Goal: Task Accomplishment & Management: Use online tool/utility

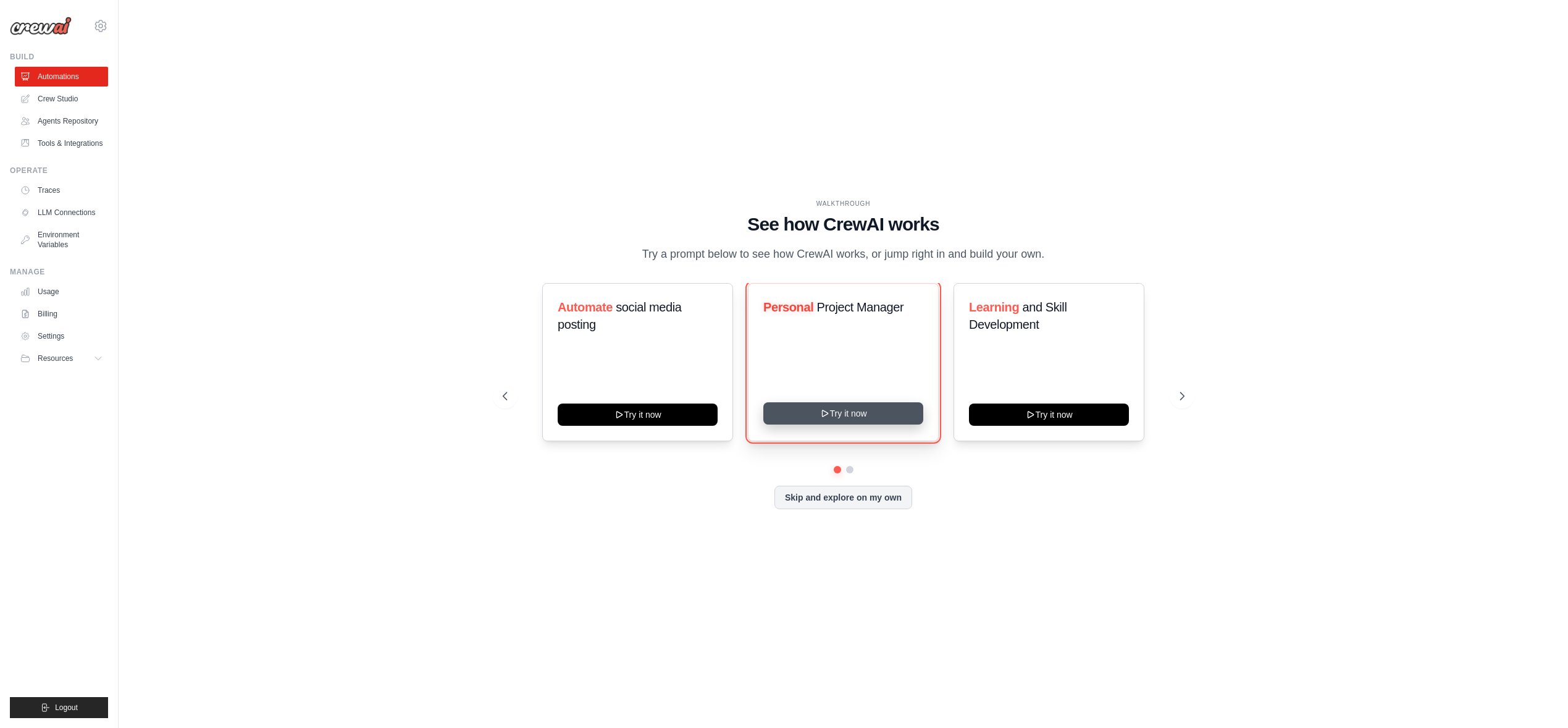
click at [829, 413] on icon at bounding box center [824, 413] width 10 height 10
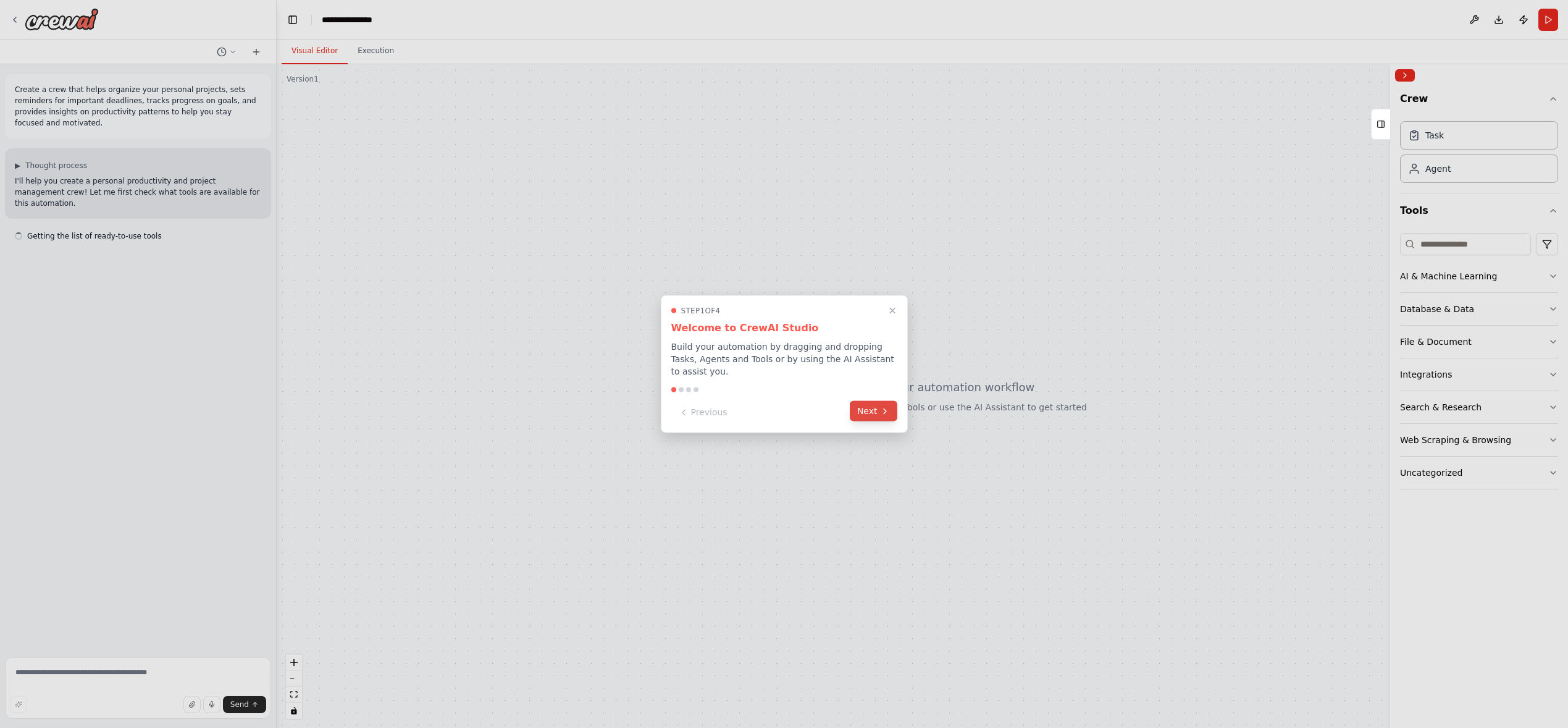
click at [873, 407] on button "Next" at bounding box center [873, 411] width 48 height 21
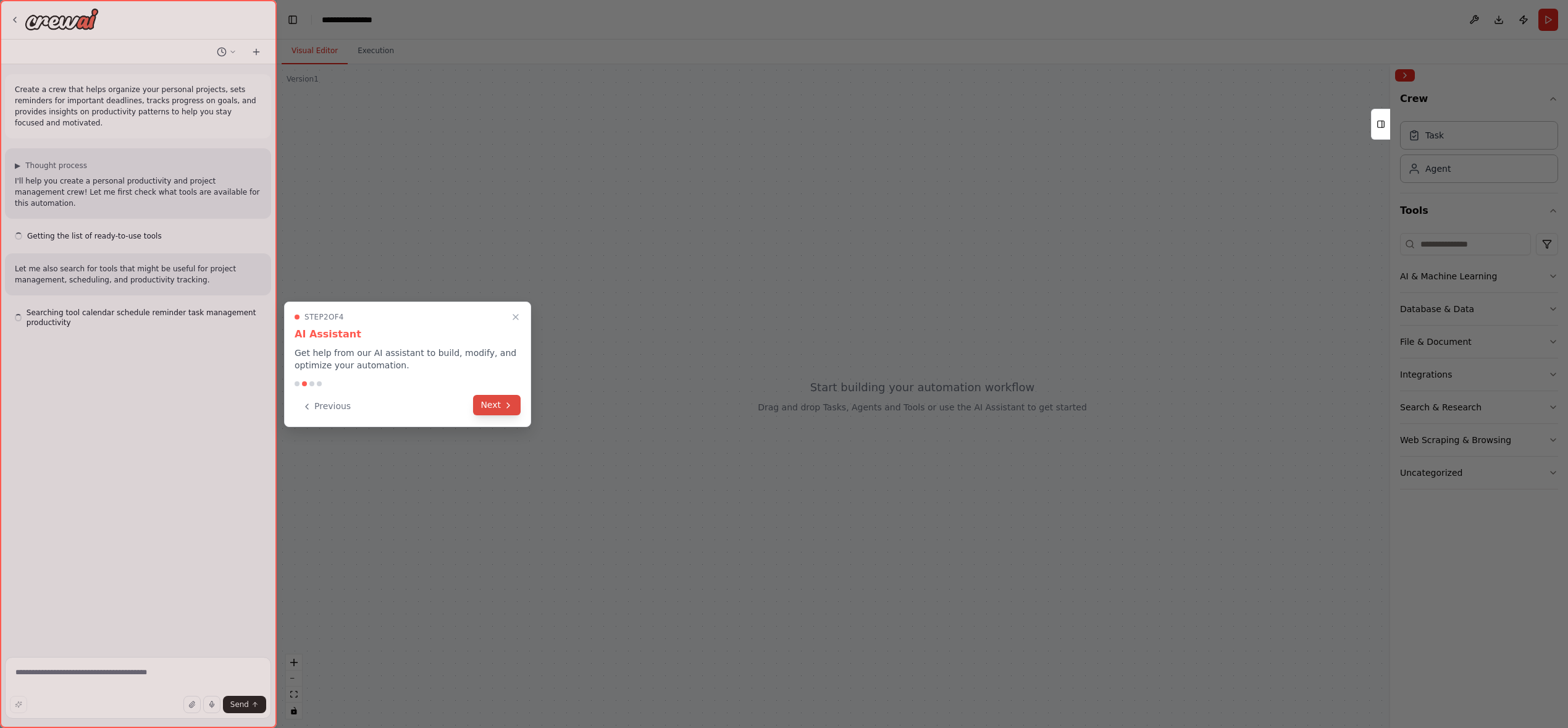
click at [488, 403] on button "Next" at bounding box center [497, 404] width 48 height 21
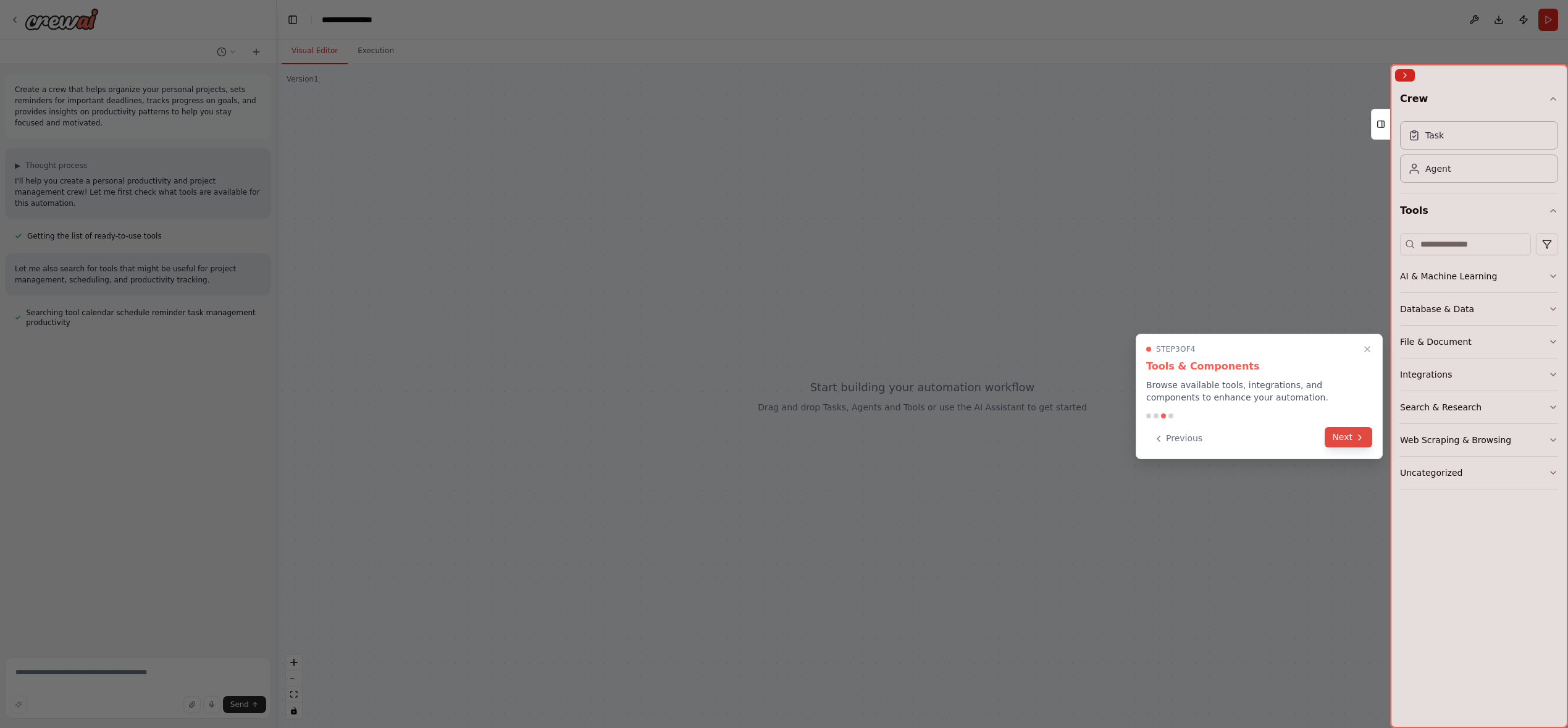
click at [1351, 438] on button "Next" at bounding box center [1348, 437] width 48 height 21
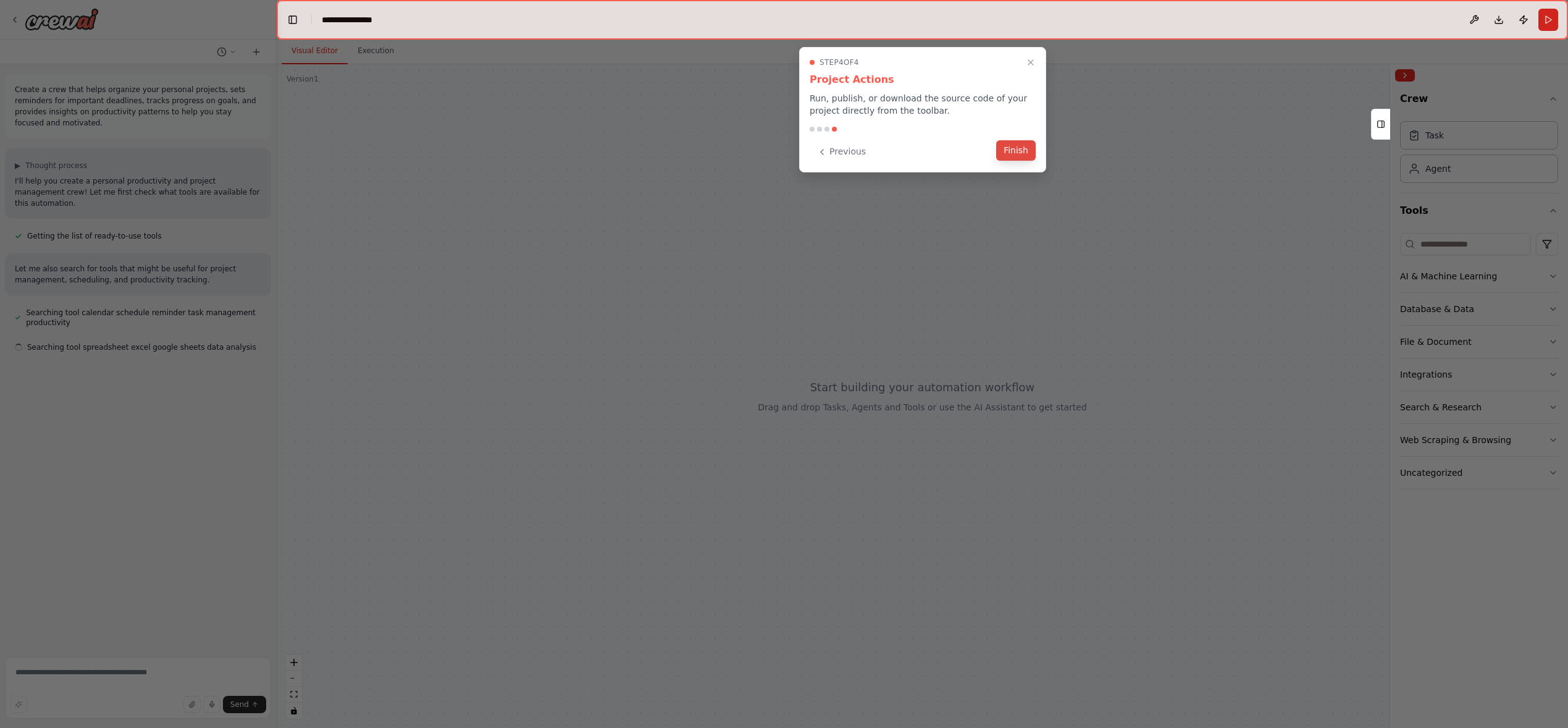
click at [1014, 151] on button "Finish" at bounding box center [1016, 150] width 40 height 21
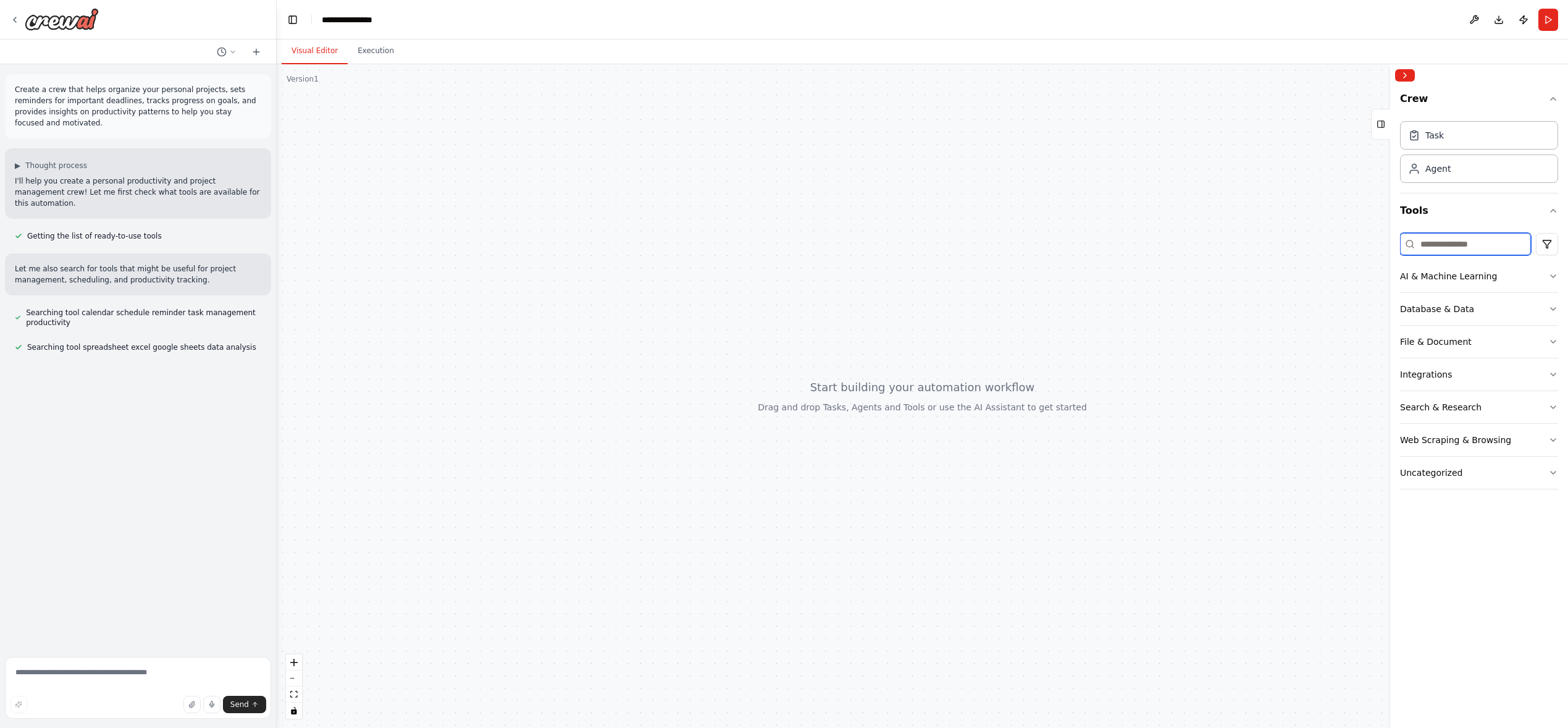
click at [1494, 247] on input at bounding box center [1466, 243] width 131 height 22
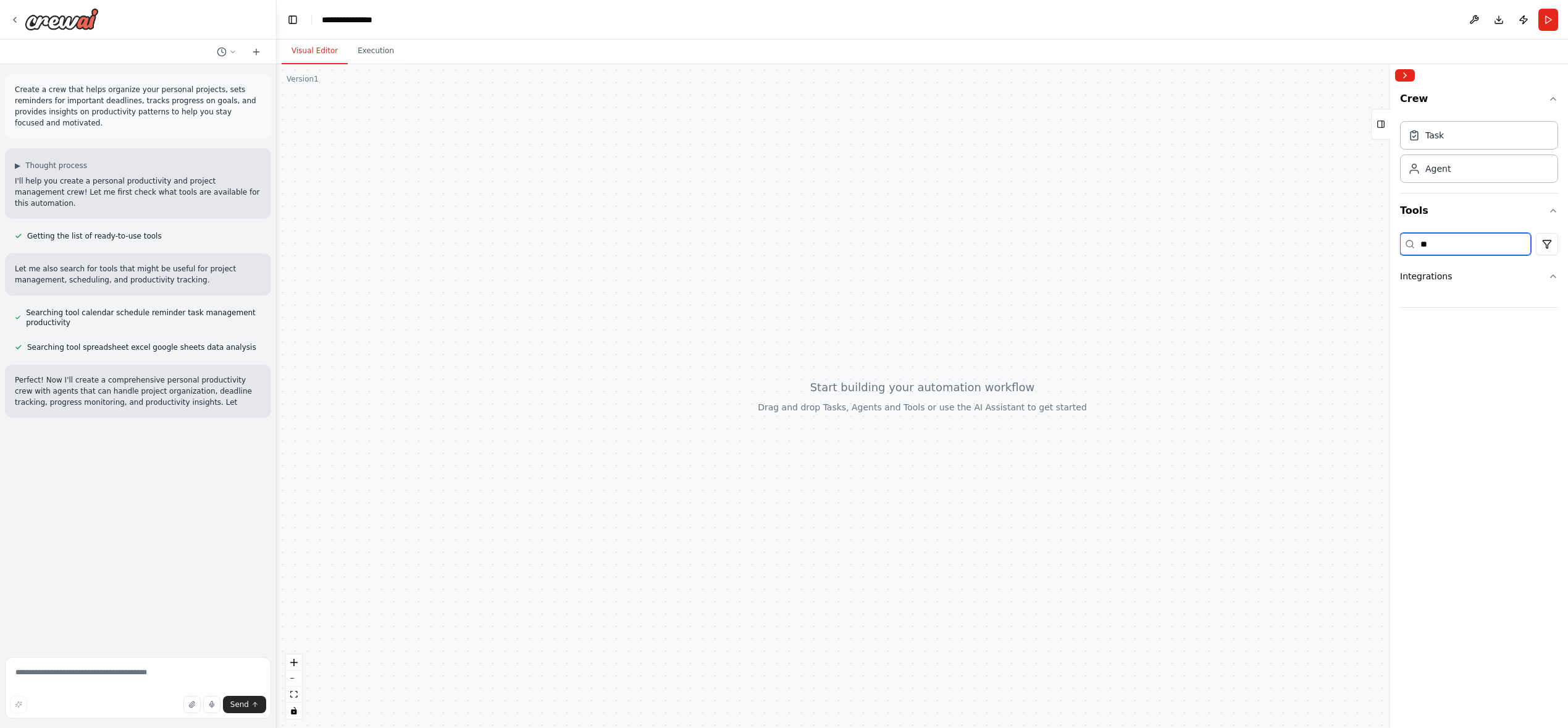
type input "*"
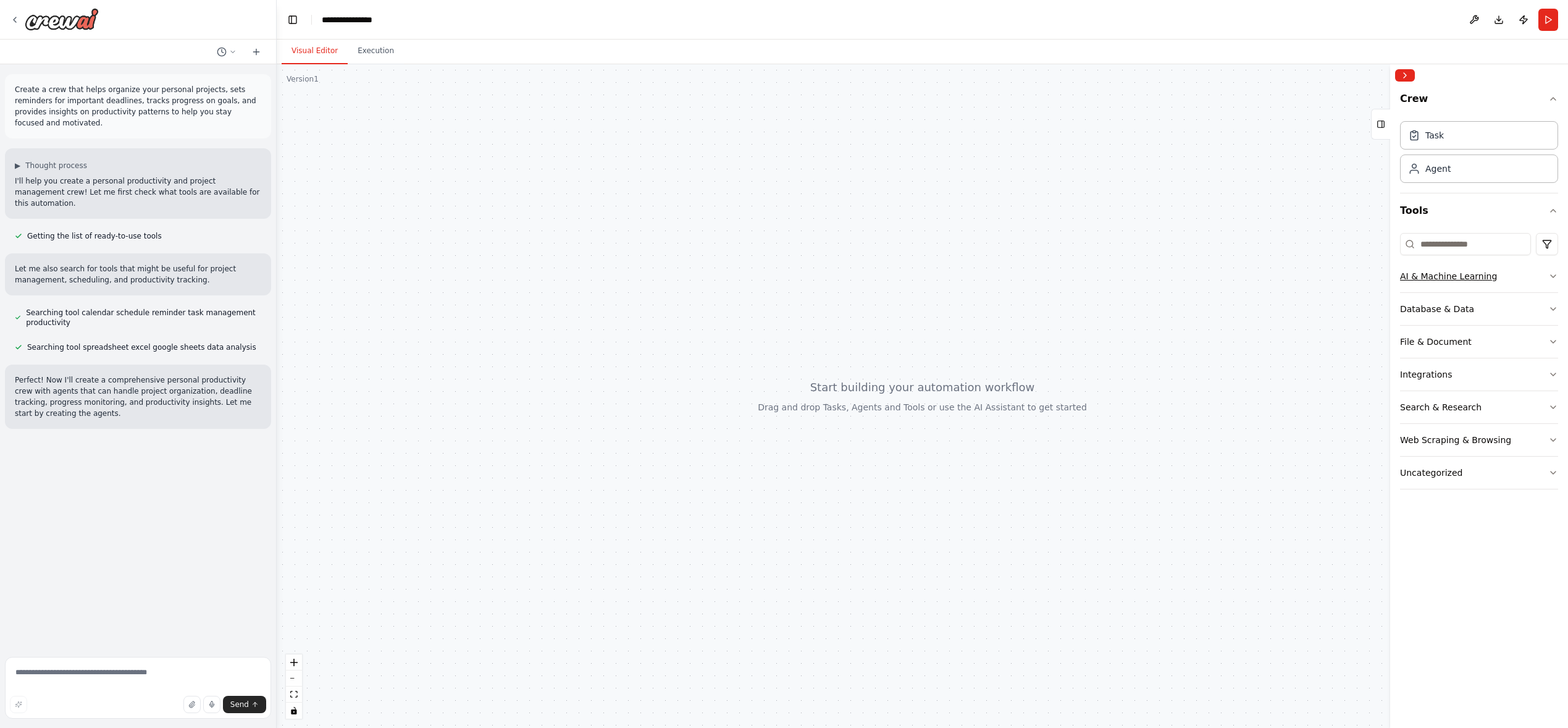
click at [1547, 277] on button "AI & Machine Learning" at bounding box center [1479, 276] width 158 height 32
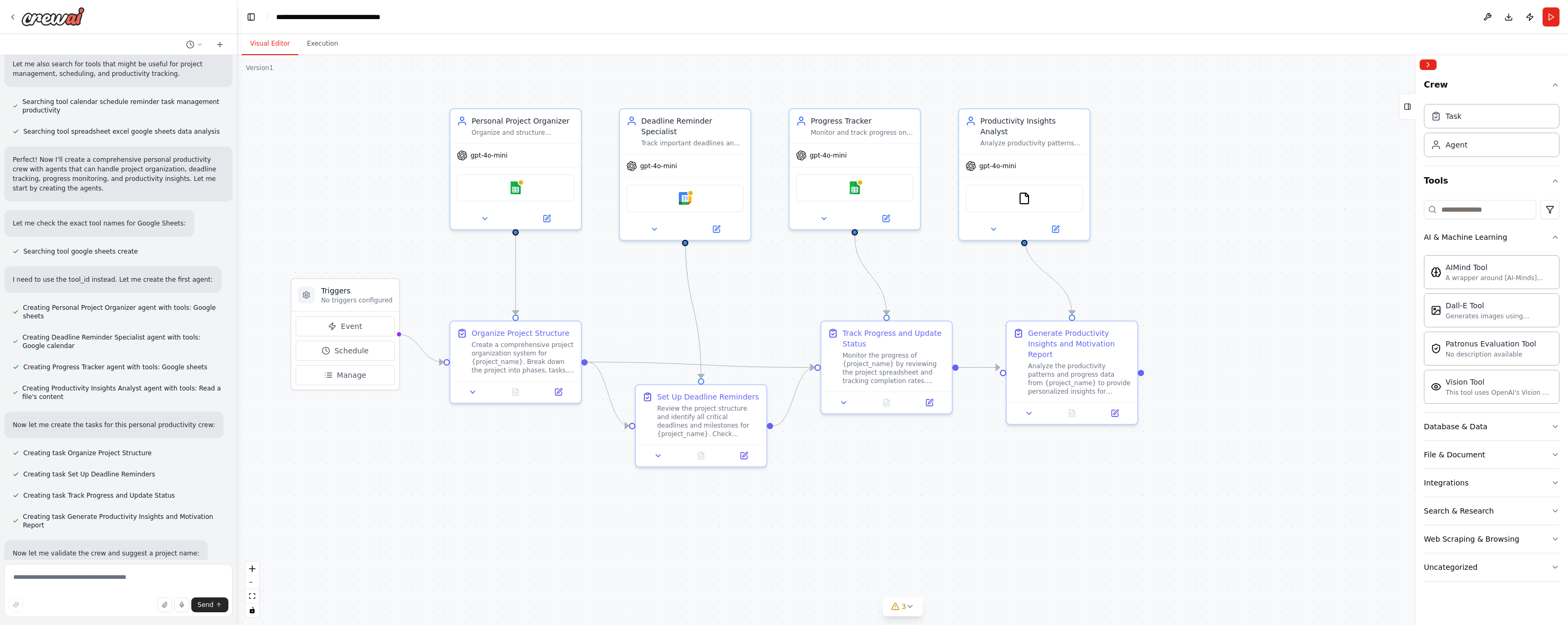
scroll to position [188, 0]
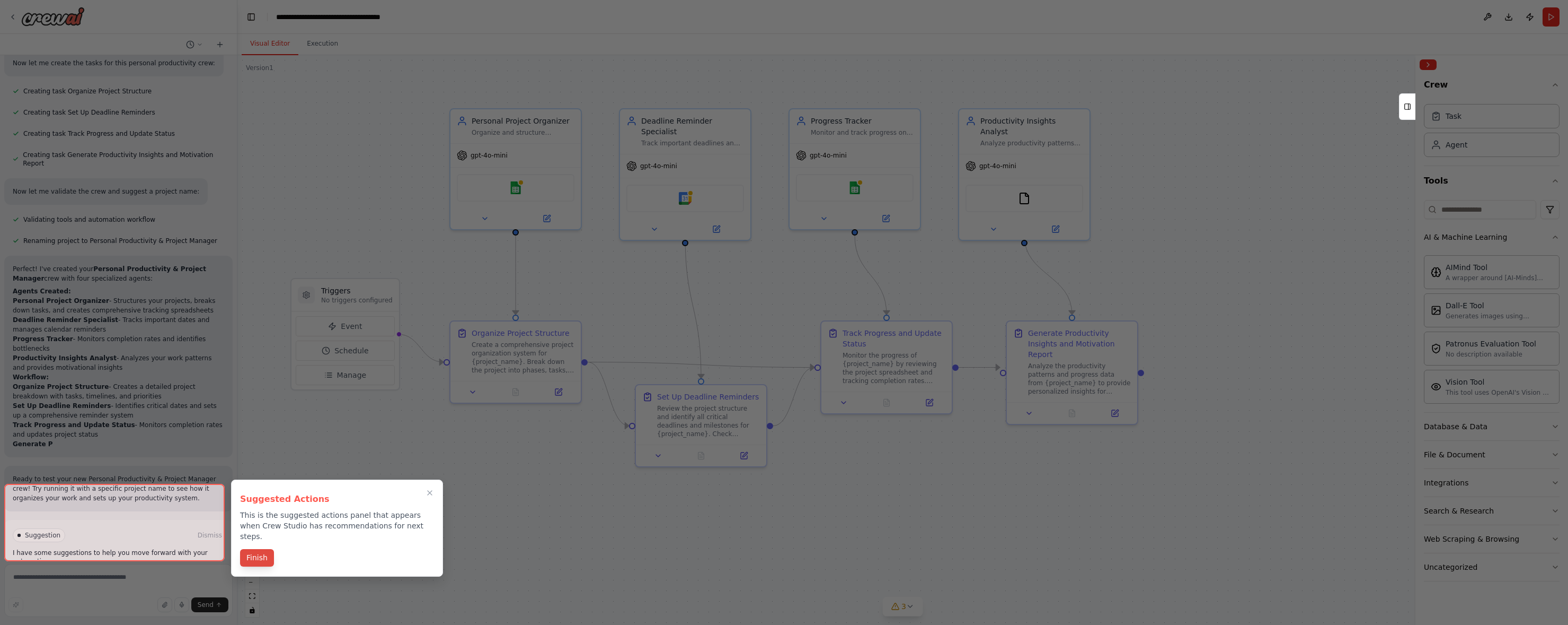
click at [251, 549] on button "Finish" at bounding box center [257, 557] width 34 height 18
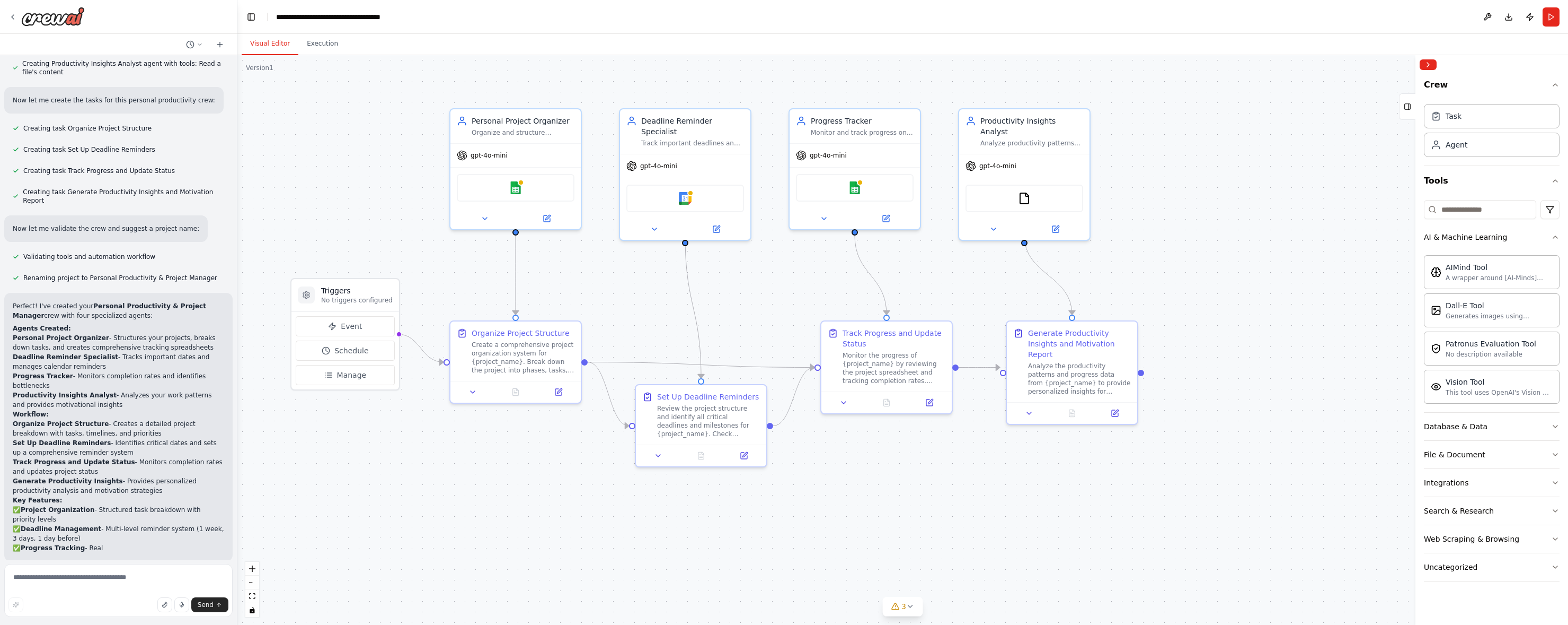
scroll to position [479, 0]
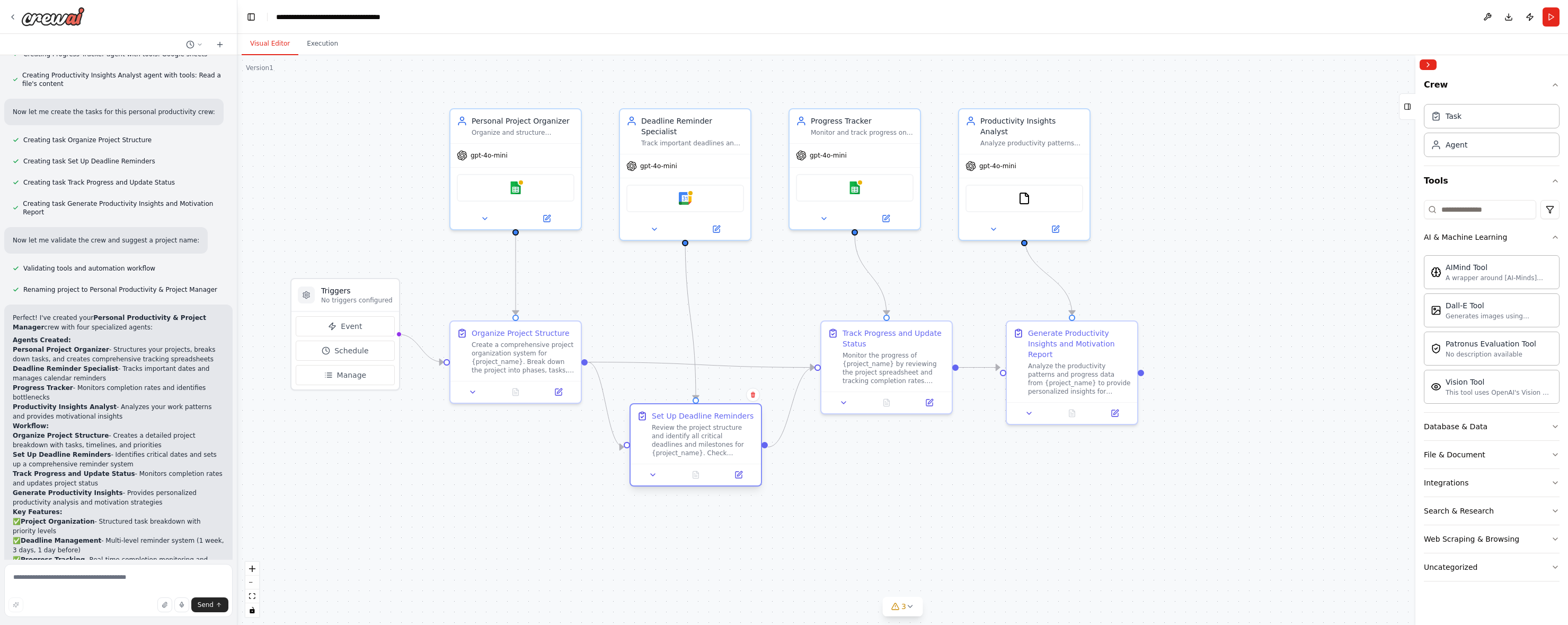
drag, startPoint x: 682, startPoint y: 422, endPoint x: 682, endPoint y: 443, distance: 21.0
click at [682, 443] on div "Review the project structure and identify all critical deadlines and milestones…" at bounding box center [703, 440] width 103 height 34
click at [898, 547] on div ".deletable-edge-delete-btn { width: 20px; height: 20px; border: 0px solid #ffff…" at bounding box center [903, 340] width 1331 height 570
click at [559, 389] on icon at bounding box center [559, 389] width 5 height 5
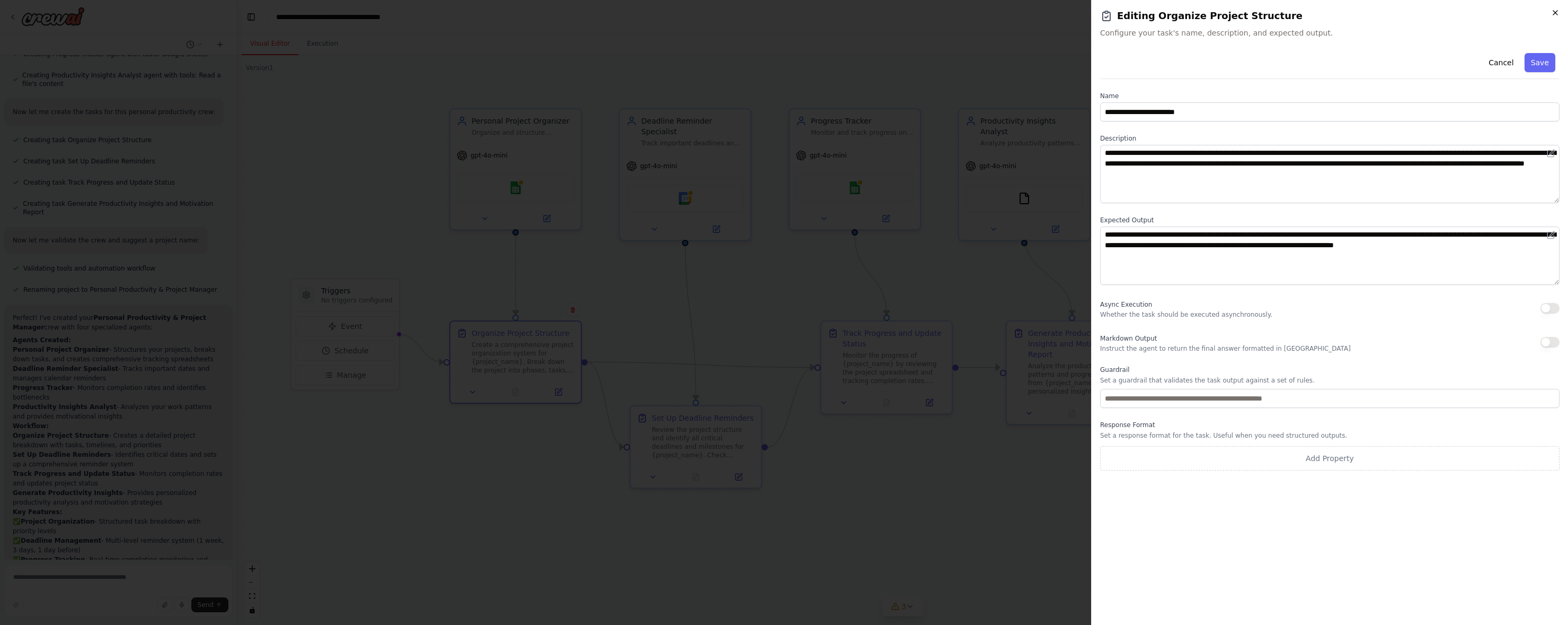
click at [1345, 13] on icon "button" at bounding box center [1555, 13] width 9 height 9
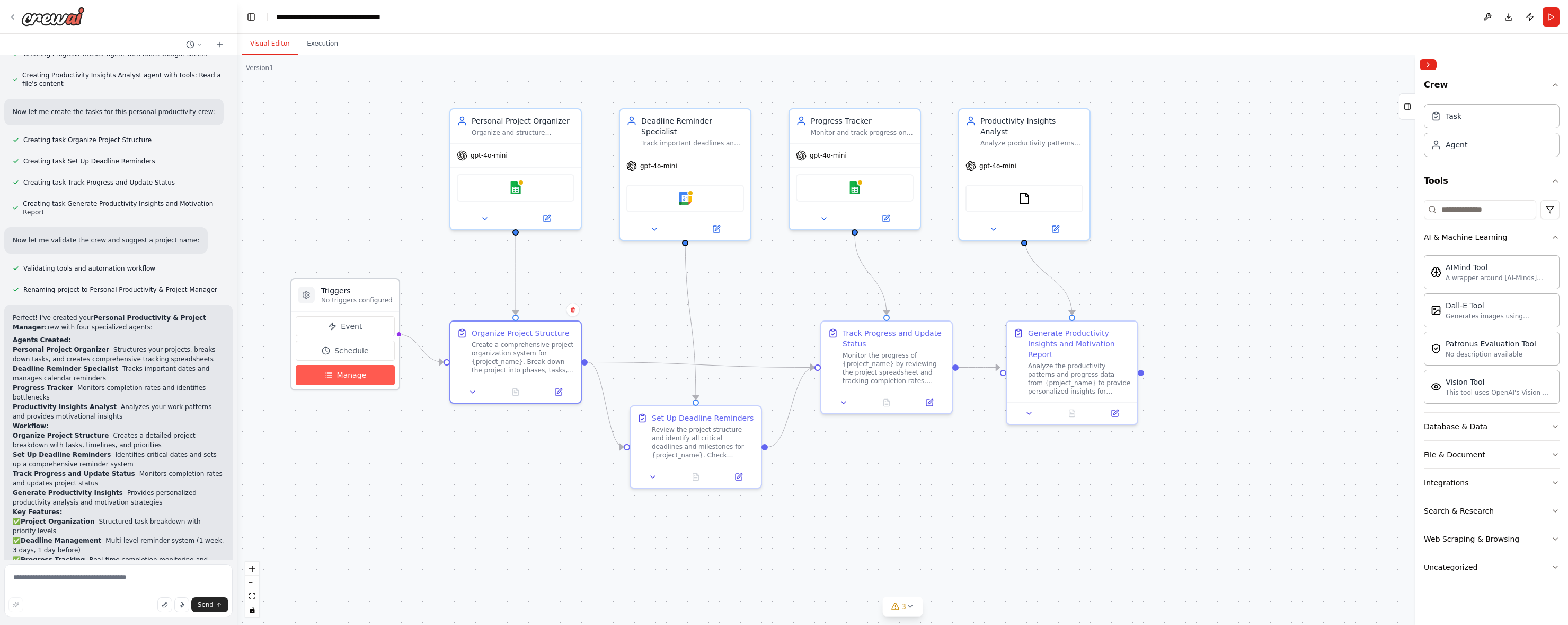
click at [345, 379] on span "Manage" at bounding box center [352, 375] width 30 height 10
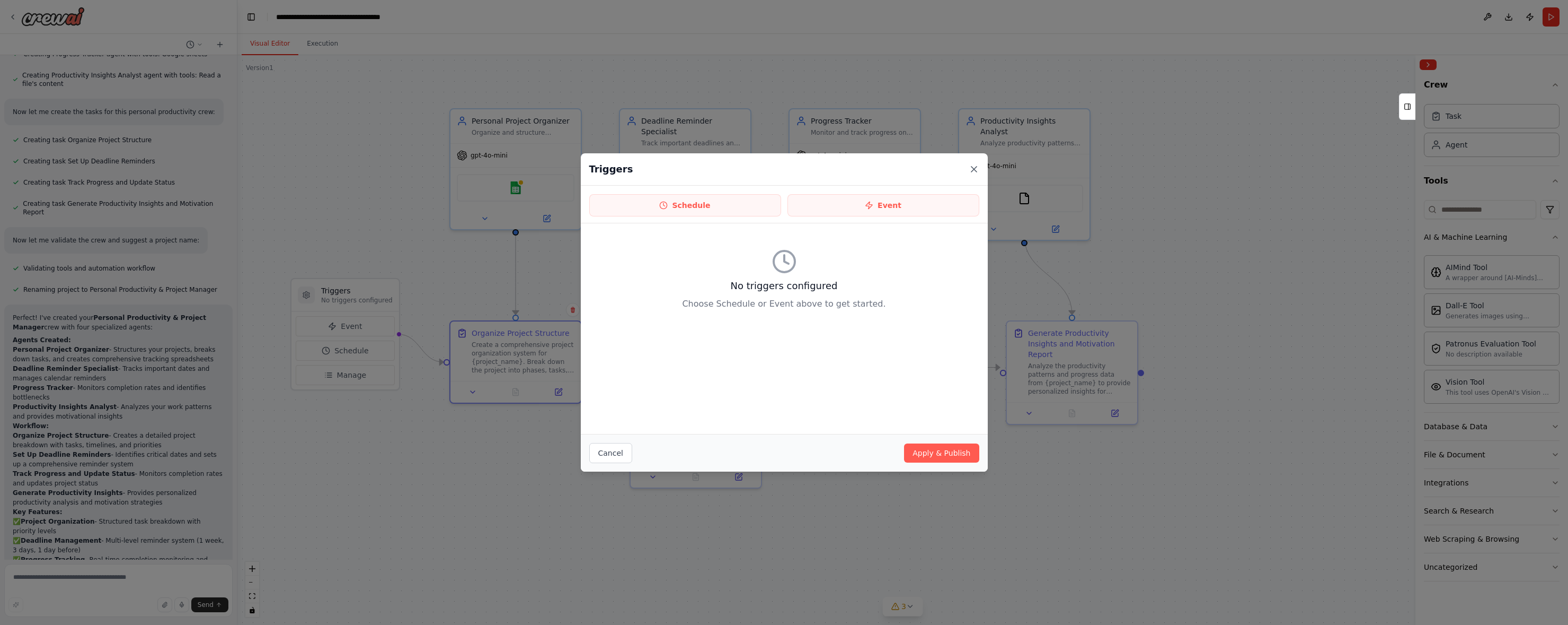
click at [974, 168] on icon at bounding box center [973, 169] width 10 height 10
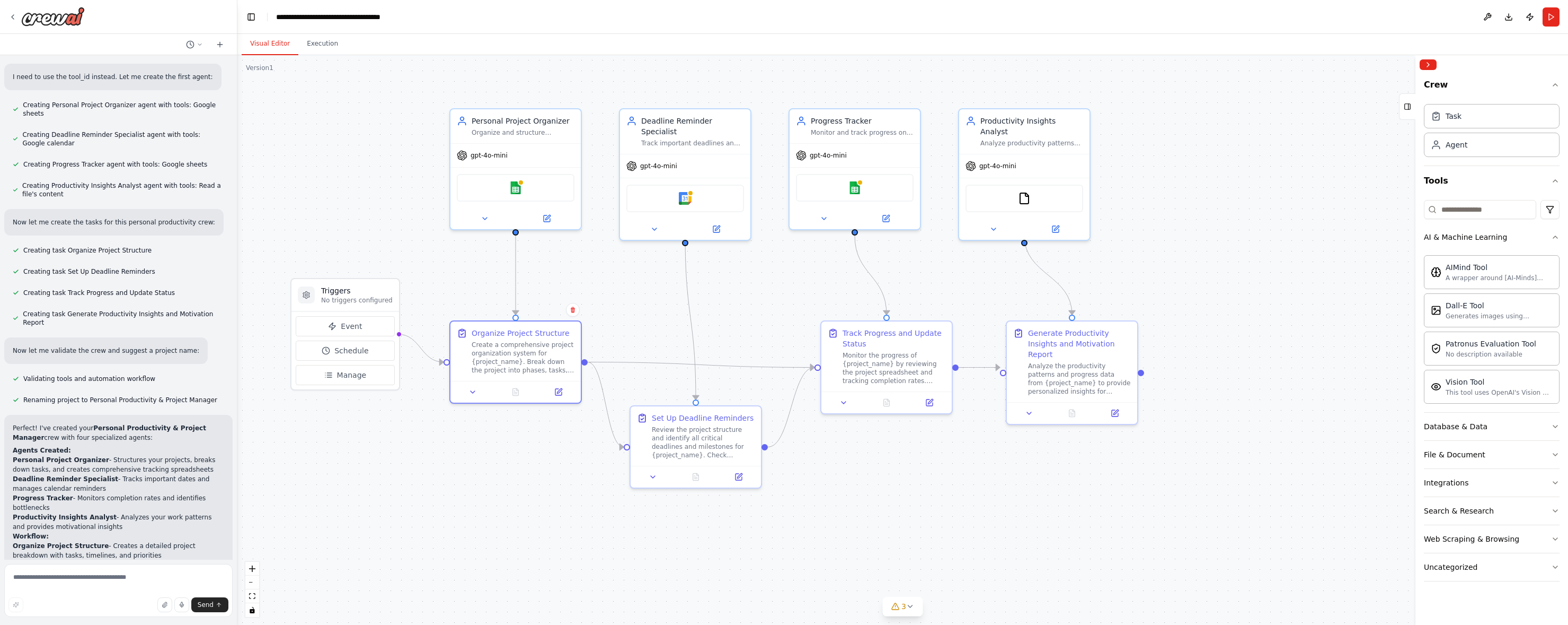
scroll to position [687, 0]
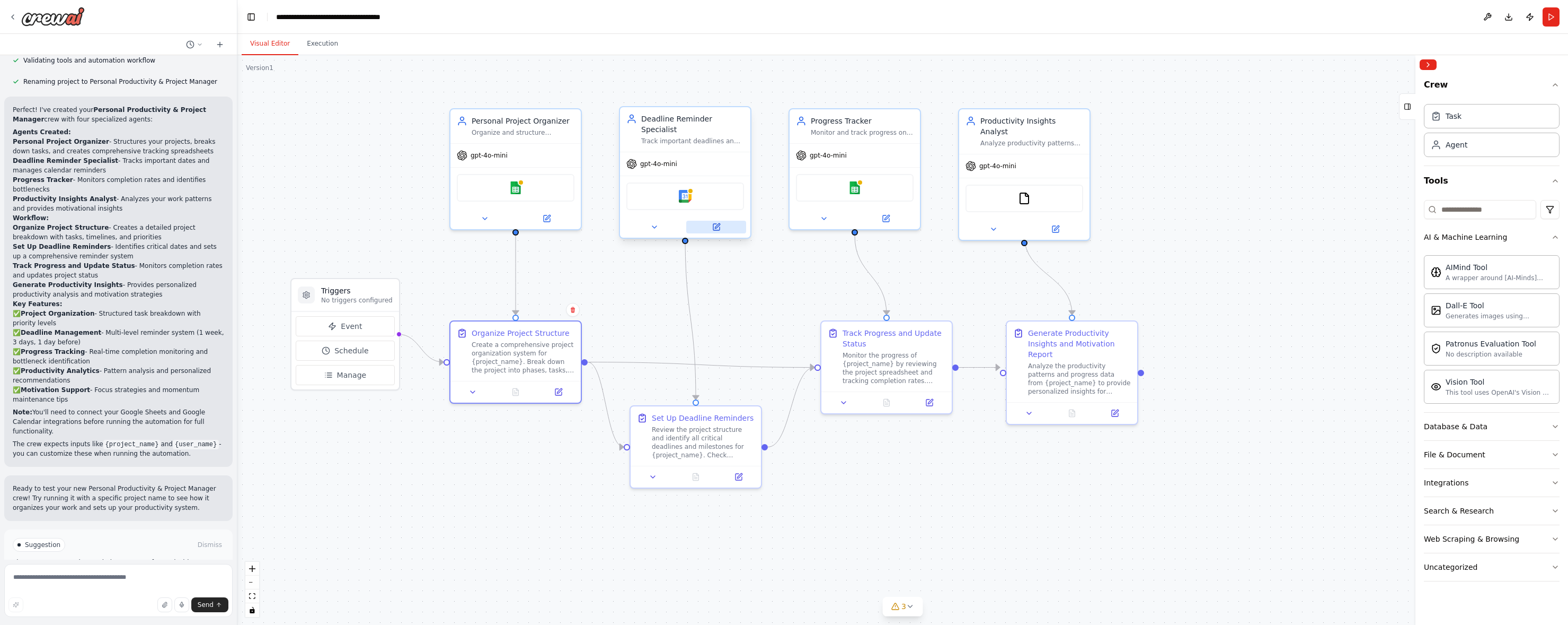
click at [712, 223] on icon at bounding box center [716, 227] width 9 height 9
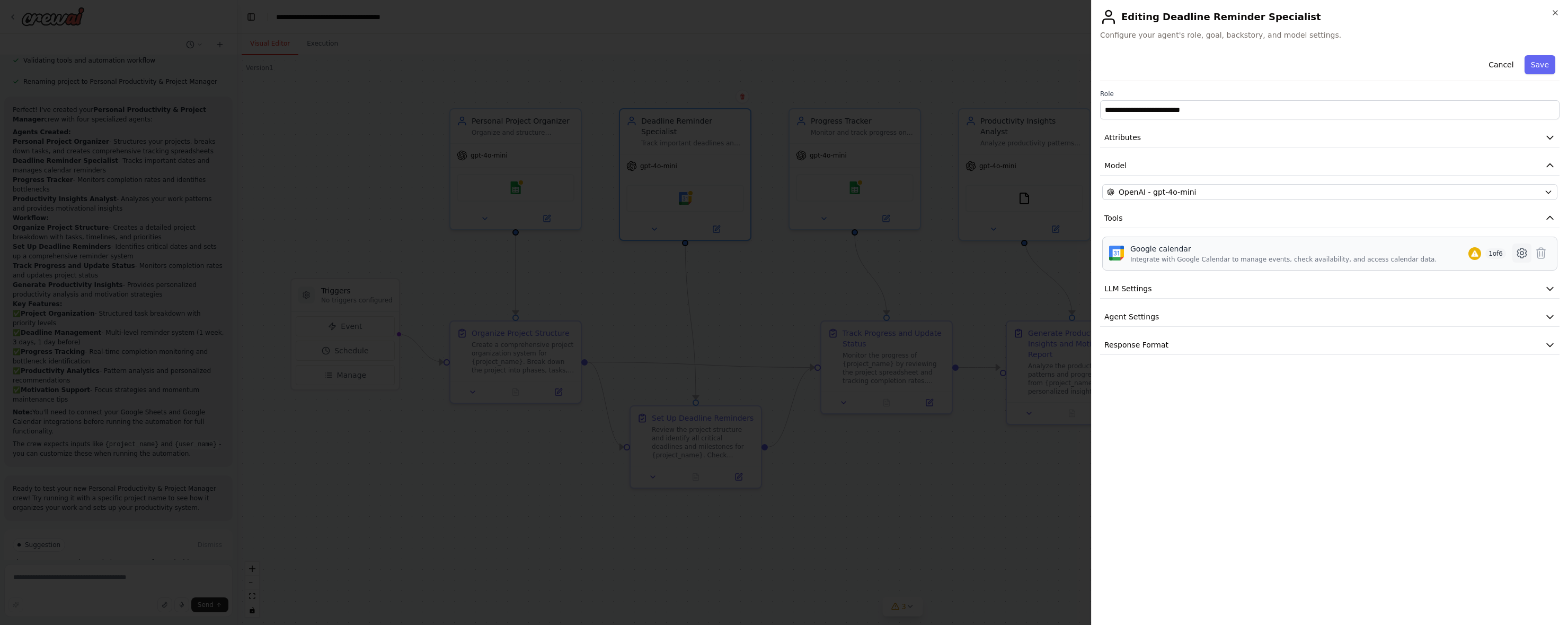
click at [1345, 253] on icon at bounding box center [1522, 253] width 13 height 13
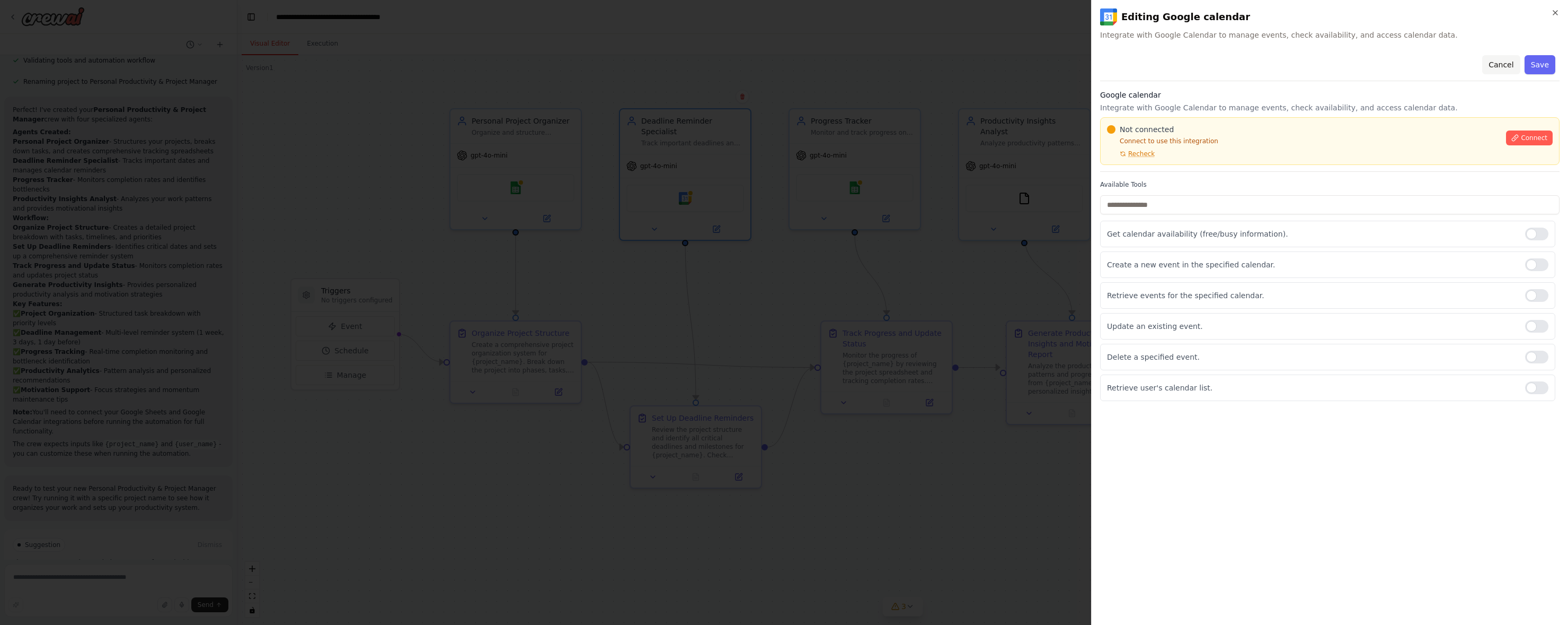
click at [1345, 65] on button "Cancel" at bounding box center [1501, 65] width 38 height 19
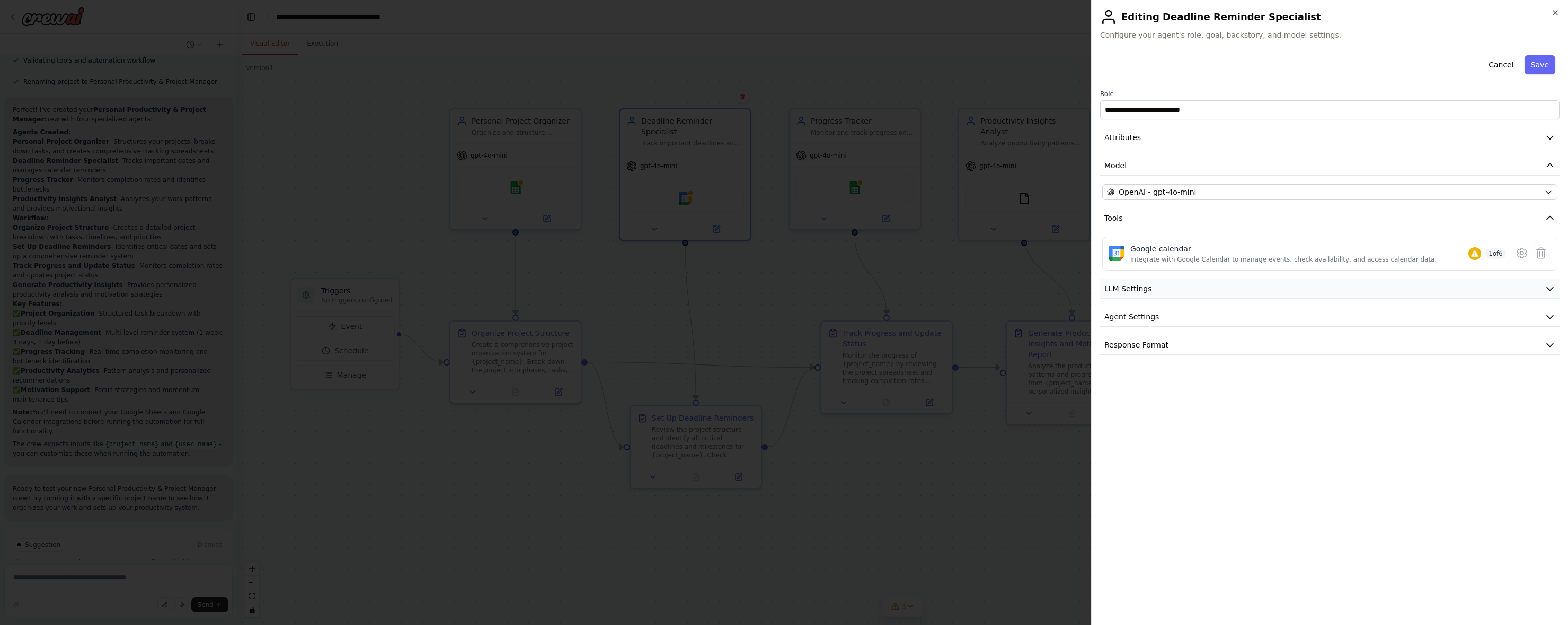
click at [1345, 292] on button "LLM Settings" at bounding box center [1329, 289] width 460 height 19
click at [1308, 316] on button "Agent Settings" at bounding box center [1329, 317] width 460 height 19
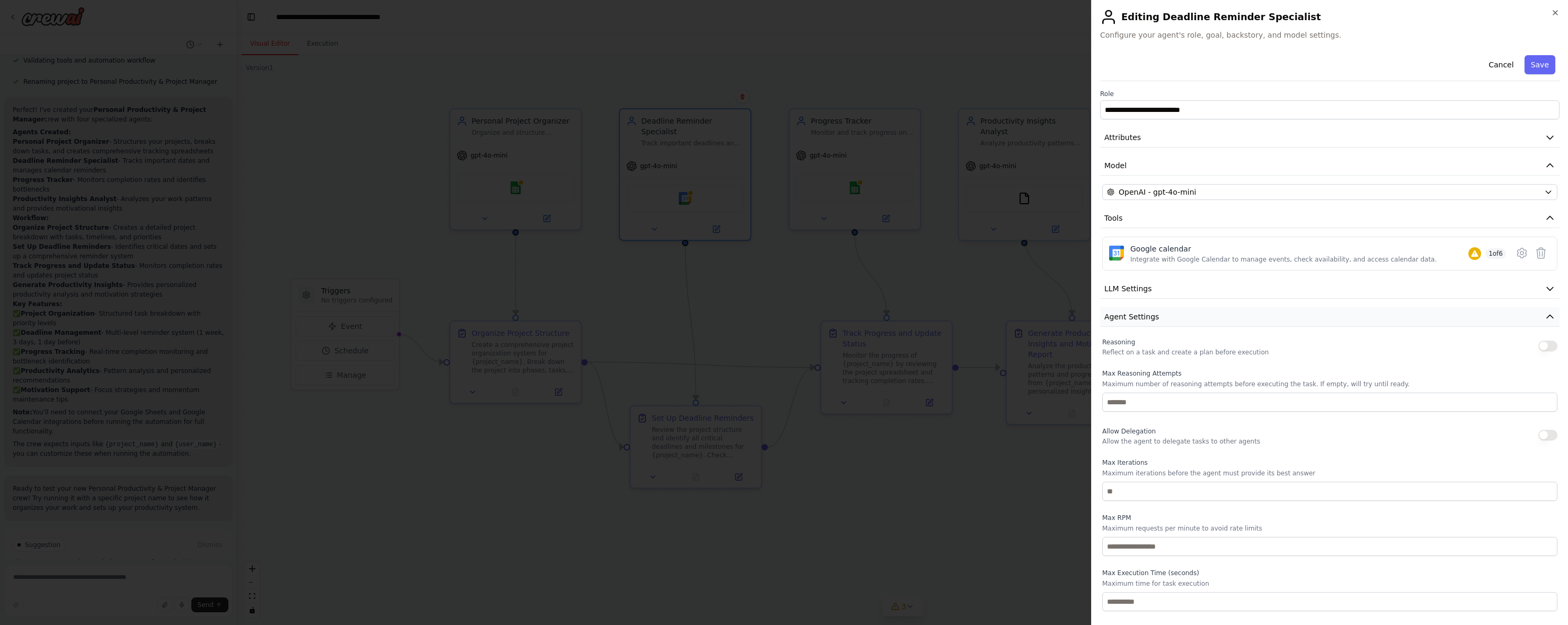
click at [1308, 316] on button "Agent Settings" at bounding box center [1329, 317] width 460 height 19
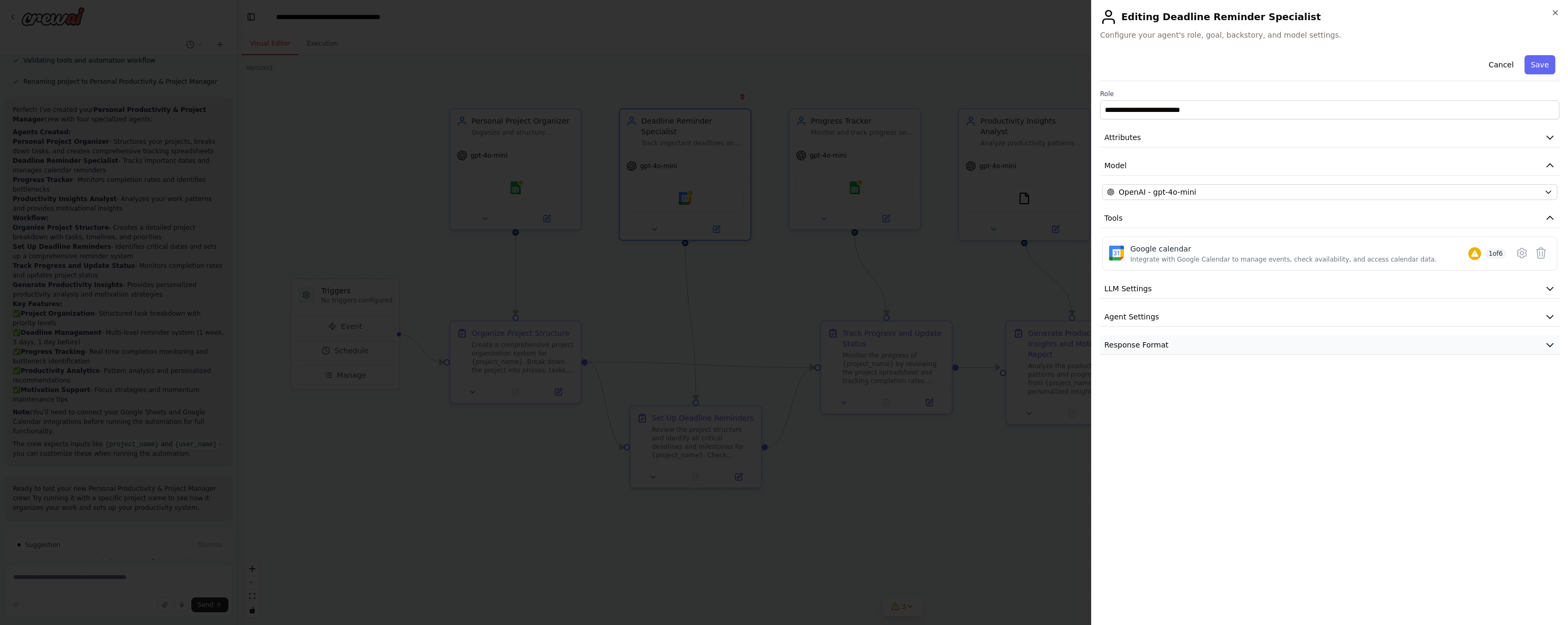
click at [1278, 346] on button "Response Format" at bounding box center [1329, 345] width 460 height 19
click at [1345, 64] on button "Cancel" at bounding box center [1501, 65] width 38 height 19
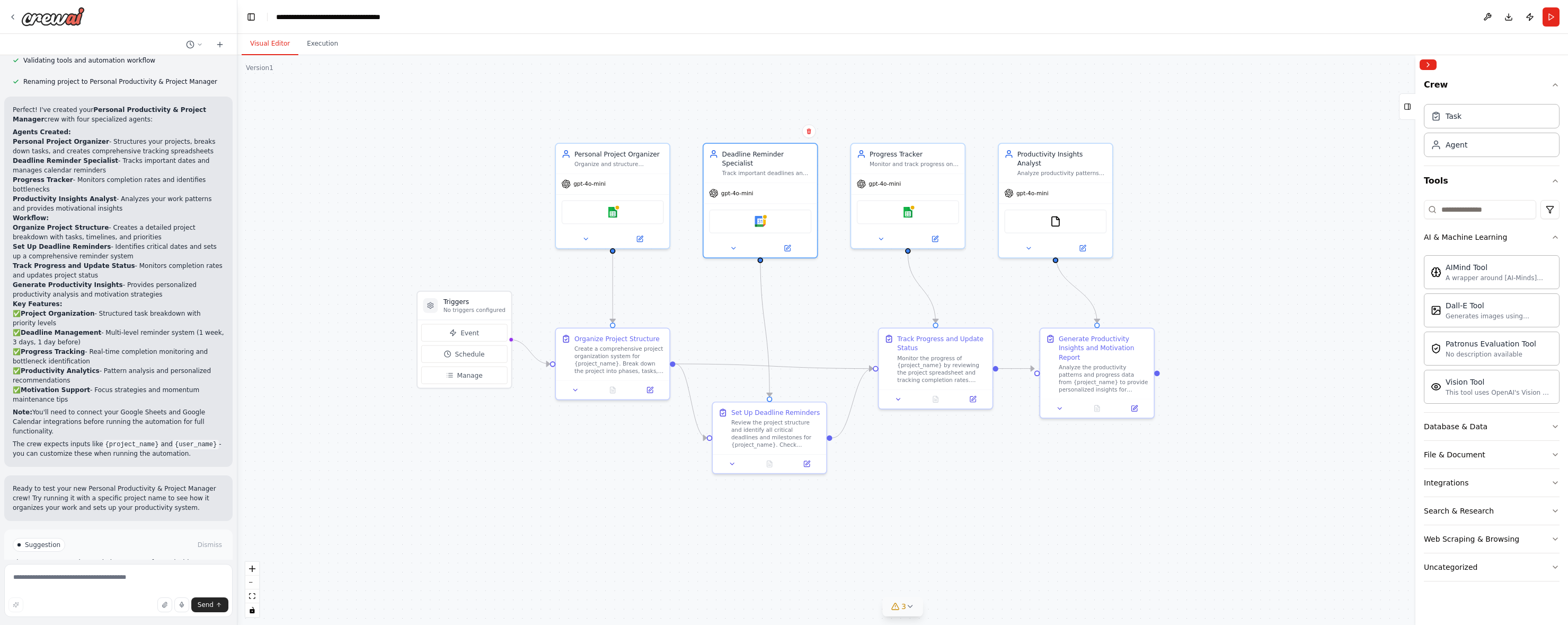
click at [903, 613] on button "3" at bounding box center [902, 606] width 41 height 19
click at [1014, 552] on button at bounding box center [1023, 551] width 18 height 13
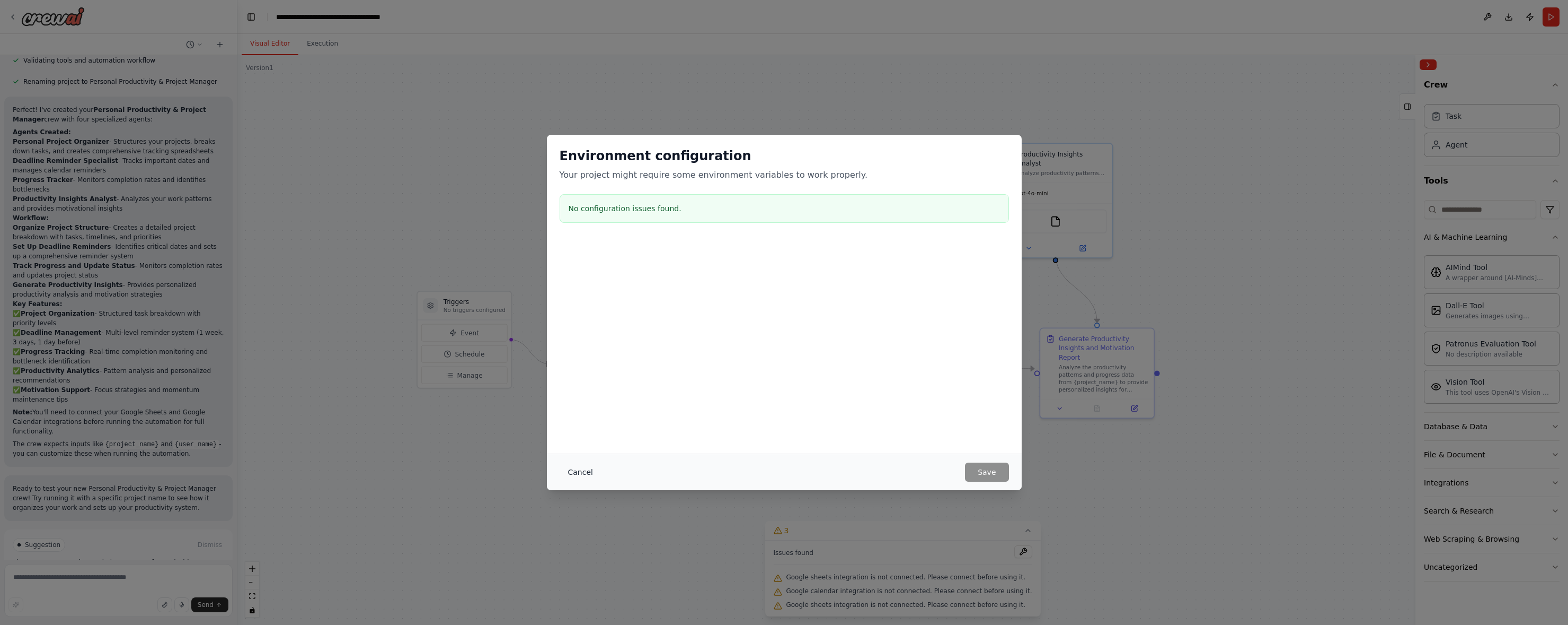
click at [583, 478] on button "Cancel" at bounding box center [580, 471] width 42 height 19
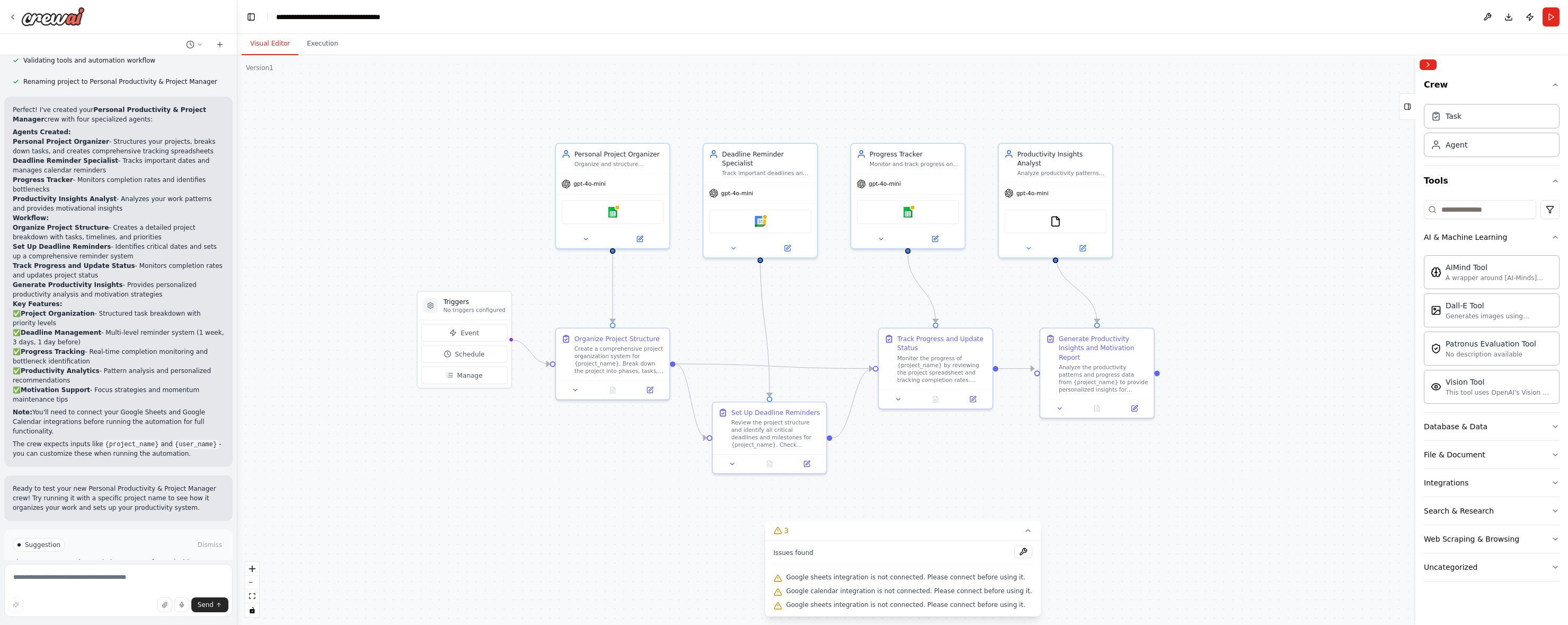
click at [1259, 302] on div ".deletable-edge-delete-btn { width: 20px; height: 20px; border: 0px solid #ffff…" at bounding box center [903, 340] width 1331 height 570
click at [1256, 286] on div ".deletable-edge-delete-btn { width: 20px; height: 20px; border: 0px solid #ffff…" at bounding box center [903, 340] width 1331 height 570
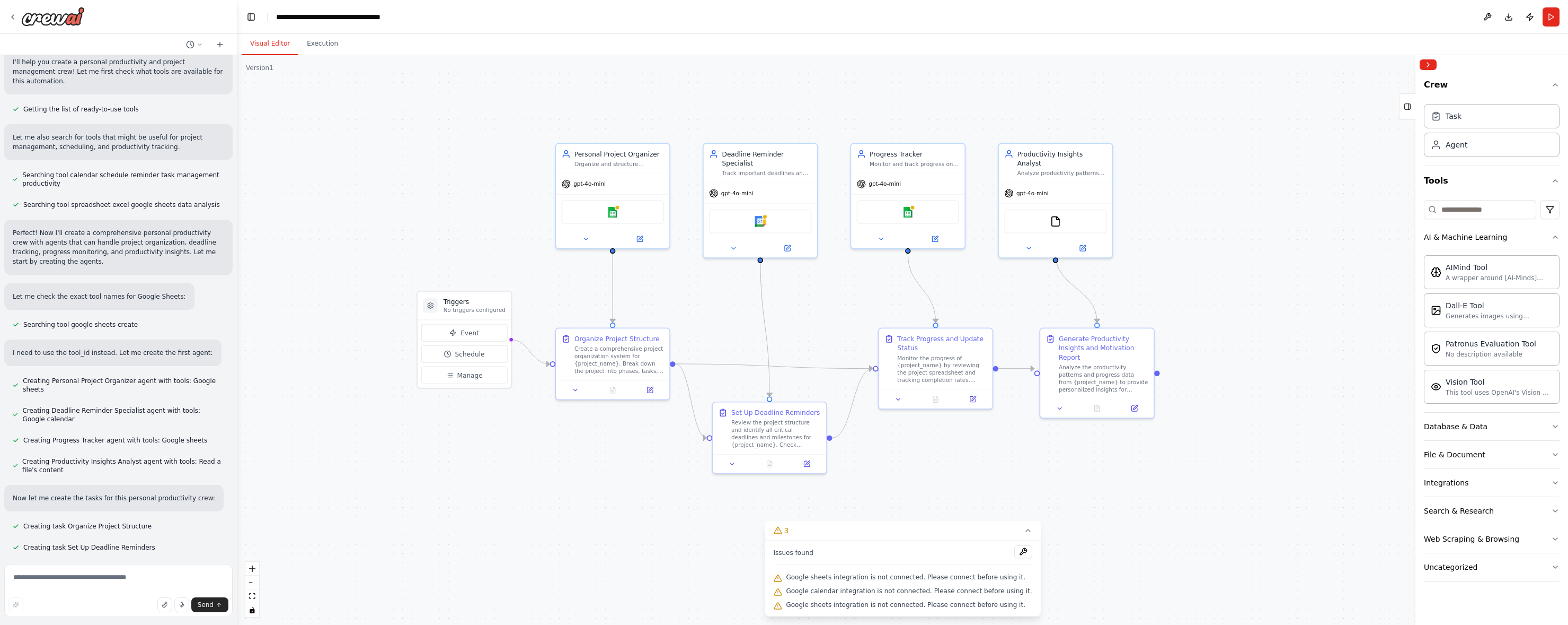
scroll to position [0, 0]
